Goal: Task Accomplishment & Management: Manage account settings

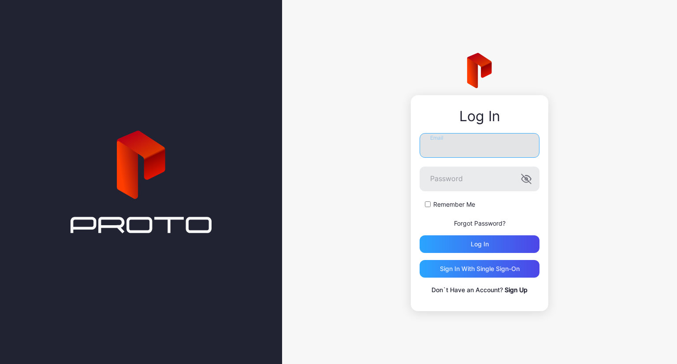
click at [466, 151] on input "Email" at bounding box center [480, 145] width 120 height 25
type input "**********"
click at [528, 182] on icon "button" at bounding box center [526, 179] width 11 height 11
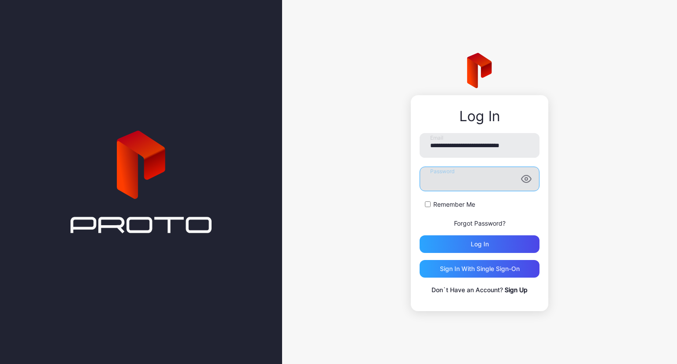
click at [420, 235] on button "Log in" at bounding box center [480, 244] width 120 height 18
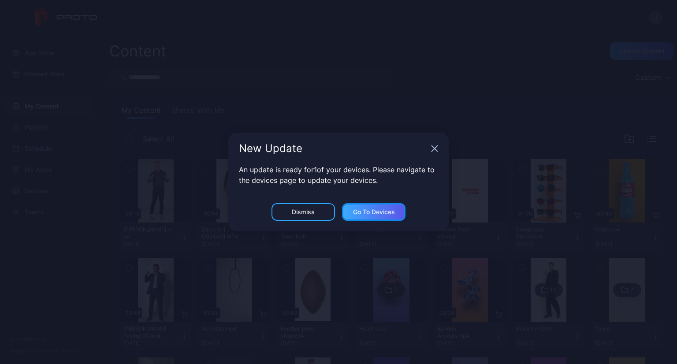
click at [375, 212] on div "Go to devices" at bounding box center [374, 211] width 42 height 7
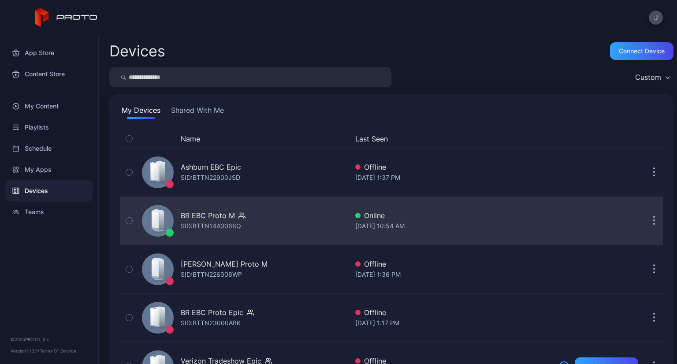
click at [409, 226] on div "[DATE] 10:54 AM" at bounding box center [453, 226] width 197 height 11
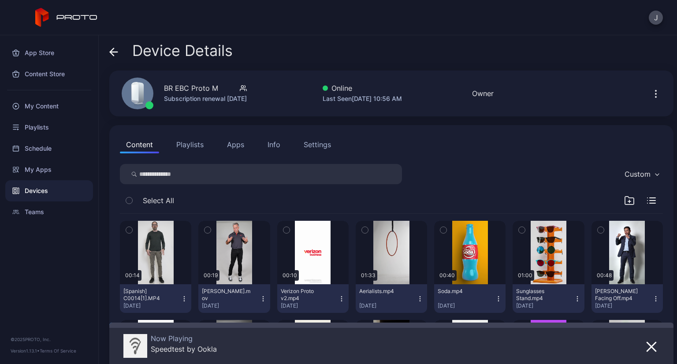
click at [272, 144] on div "Info" at bounding box center [274, 144] width 13 height 11
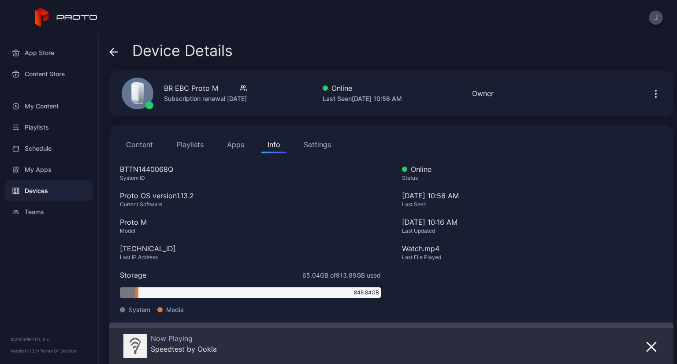
click at [131, 165] on div "BTTN1440068Q" at bounding box center [250, 169] width 261 height 11
copy div "BTTN1440068Q"
click at [38, 48] on div "App Store" at bounding box center [49, 52] width 88 height 21
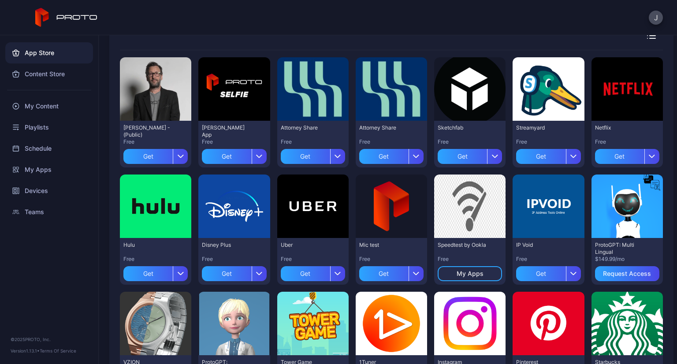
scroll to position [252, 0]
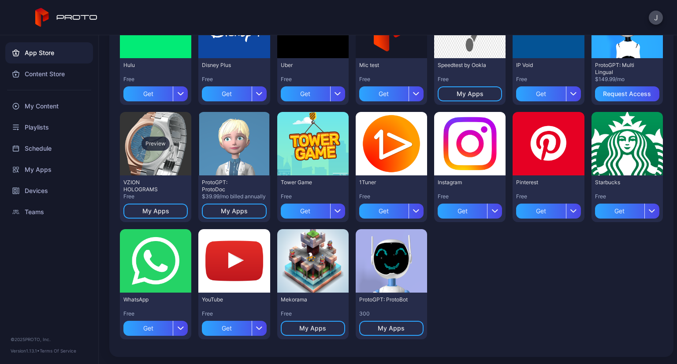
click at [148, 145] on div "Preview" at bounding box center [155, 144] width 28 height 14
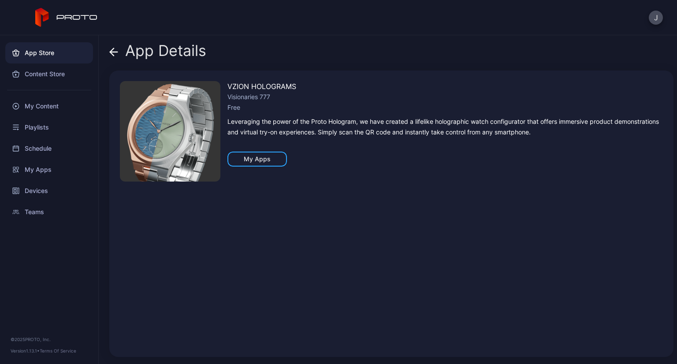
click at [235, 86] on div "VZION HOLOGRAMS" at bounding box center [444, 86] width 435 height 11
drag, startPoint x: 235, startPoint y: 86, endPoint x: 273, endPoint y: 87, distance: 37.9
click at [273, 87] on div "VZION HOLOGRAMS" at bounding box center [444, 86] width 435 height 11
copy div "VZION HOLOGRAMS"
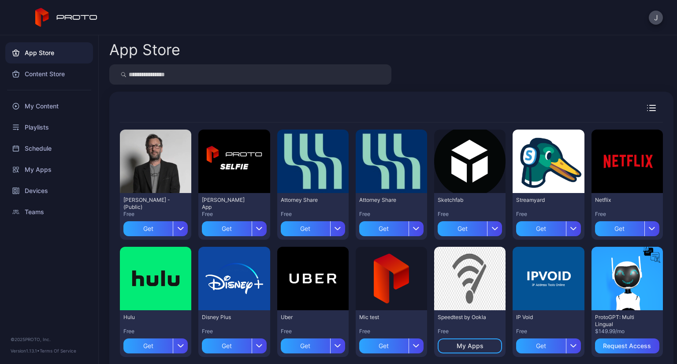
scroll to position [252, 0]
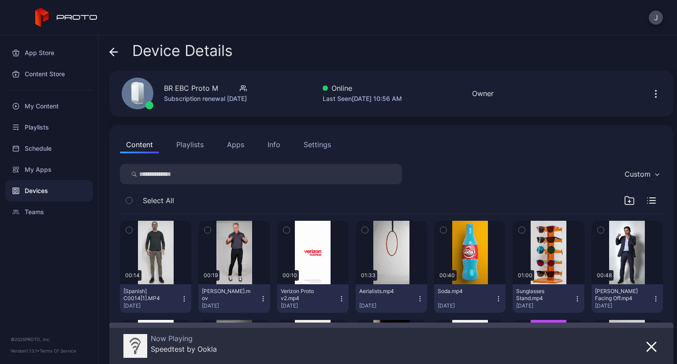
click at [167, 89] on div "BR EBC Proto M" at bounding box center [191, 88] width 54 height 11
drag, startPoint x: 167, startPoint y: 89, endPoint x: 212, endPoint y: 90, distance: 44.1
click at [212, 90] on div "BR EBC Proto M" at bounding box center [191, 88] width 54 height 11
copy div "BR EBC Proto M"
